Goal: Ask a question

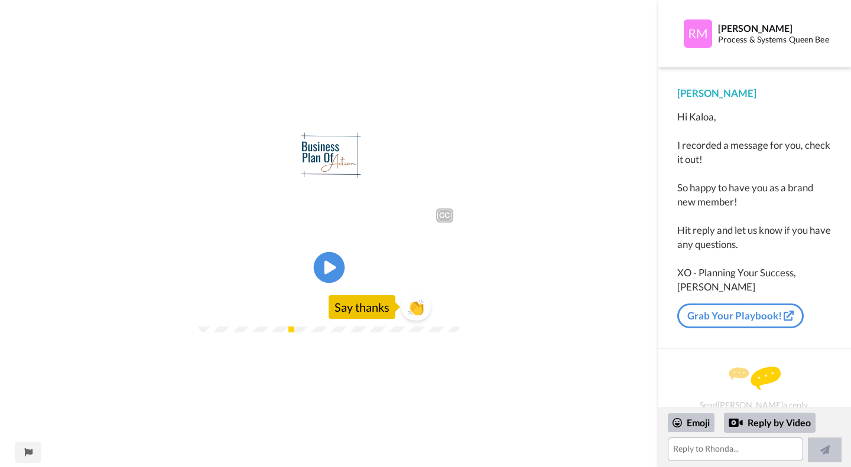
click at [330, 272] on icon "Play/Pause" at bounding box center [329, 268] width 31 height 56
click at [741, 308] on link "Grab Your Playbook!" at bounding box center [740, 316] width 126 height 25
click at [709, 450] on textarea at bounding box center [736, 450] width 136 height 24
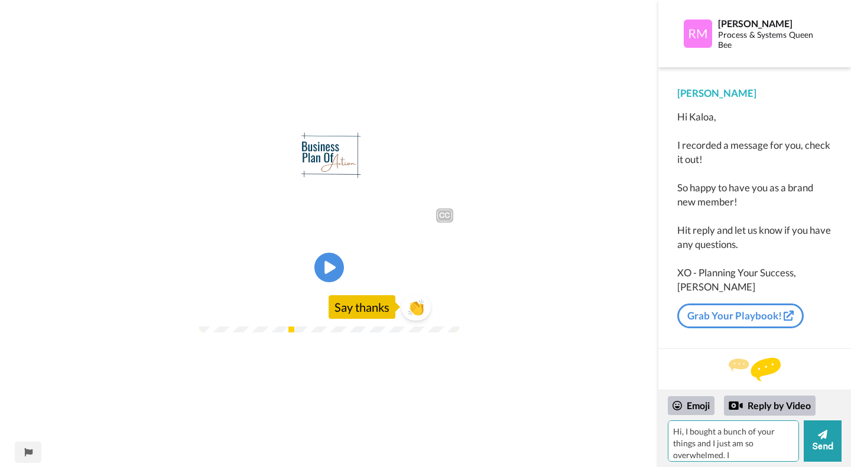
click at [733, 456] on textarea "Hi, I bought a bunch of your things and I just am so overwhelmed. I" at bounding box center [733, 441] width 131 height 41
click at [733, 456] on textarea "Hi, I bought a bunch of your things and I just am so overwhelmed. I d esperatel…" at bounding box center [733, 441] width 131 height 41
click at [733, 457] on textarea "Hi, I bought a bunch of your things and I just am so overwhelmed. I d esperatel…" at bounding box center [733, 441] width 131 height 41
click at [697, 453] on textarea "Hi, I bought a bunch of your things and I just am so overwhelmed. I desperately…" at bounding box center [733, 441] width 131 height 41
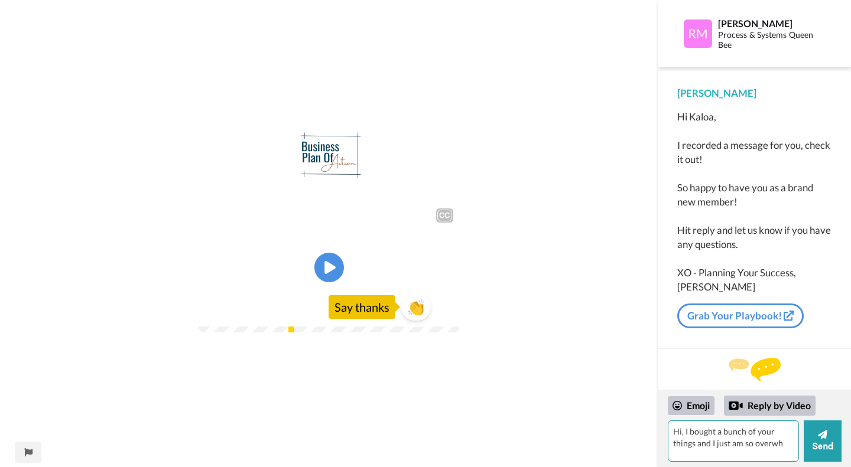
scroll to position [0, 0]
type textarea "H"
